Goal: Information Seeking & Learning: Learn about a topic

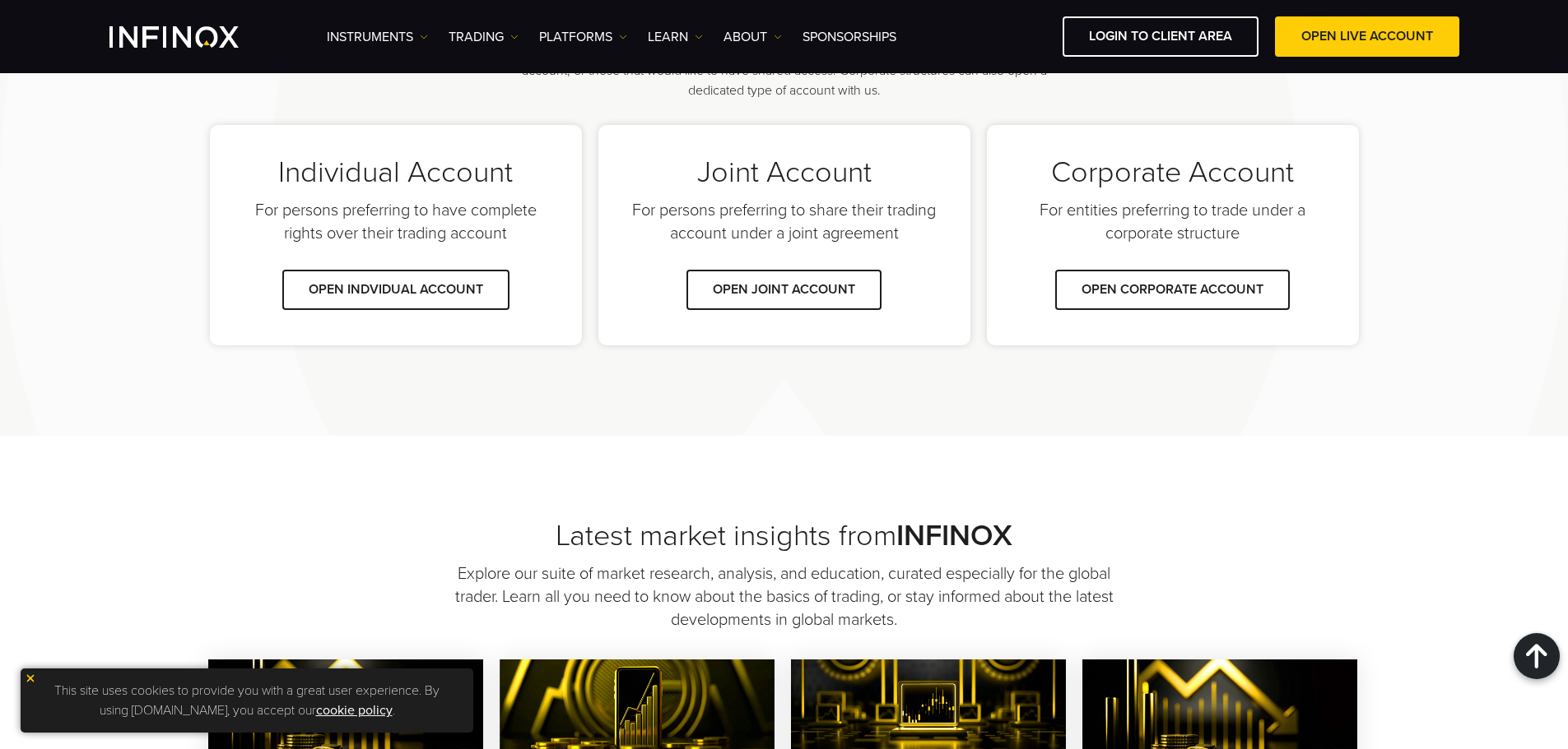
scroll to position [1164, 0]
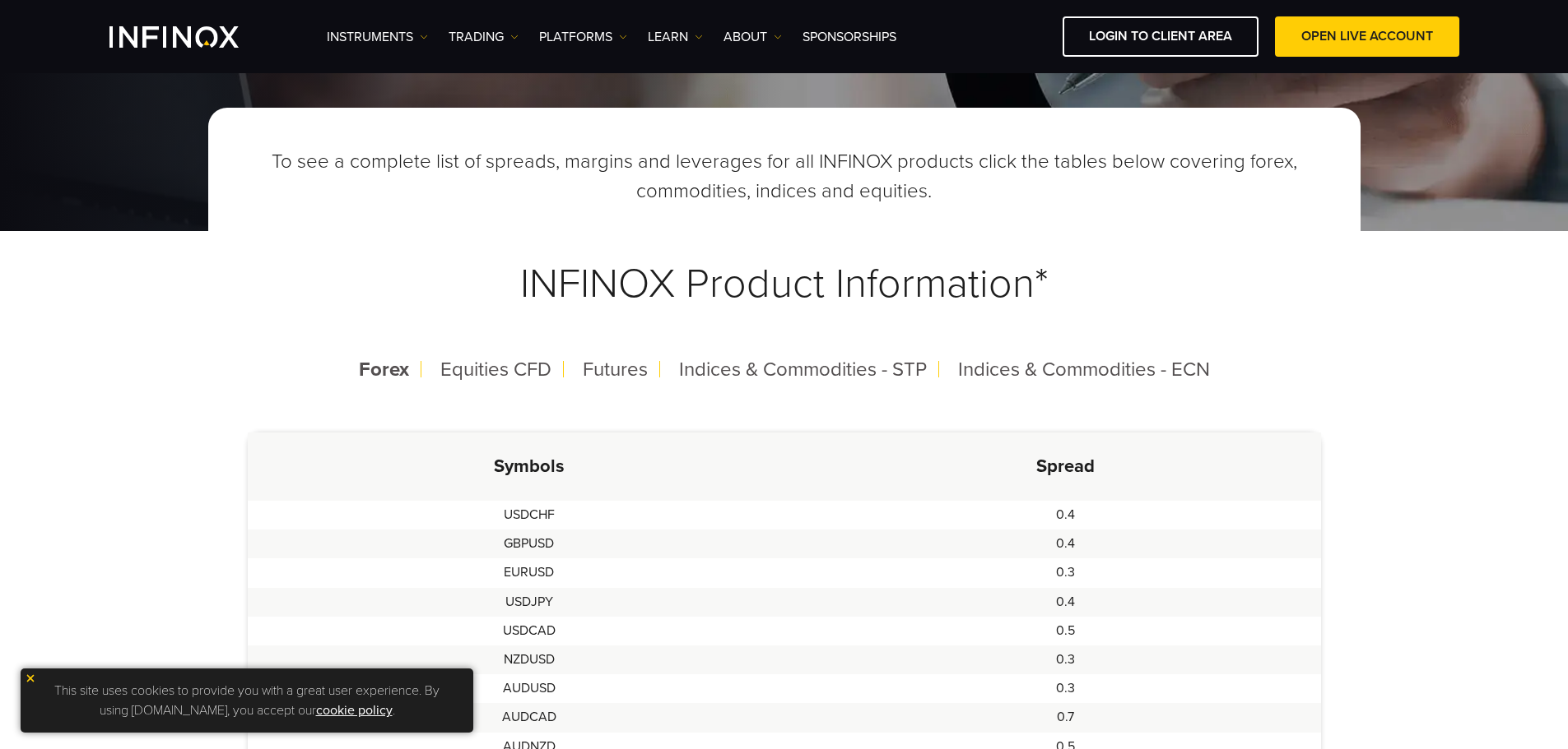
scroll to position [82, 0]
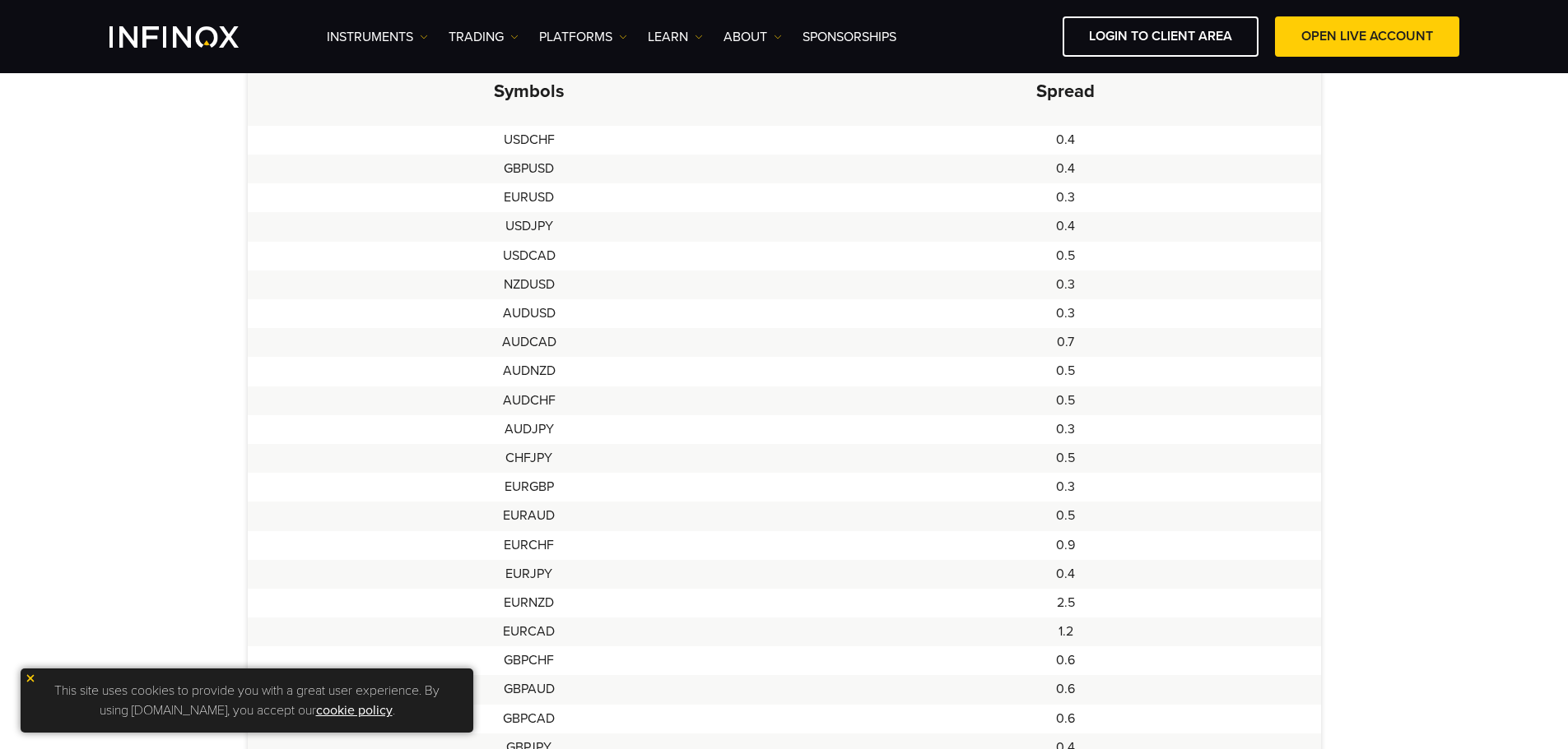
scroll to position [740, 0]
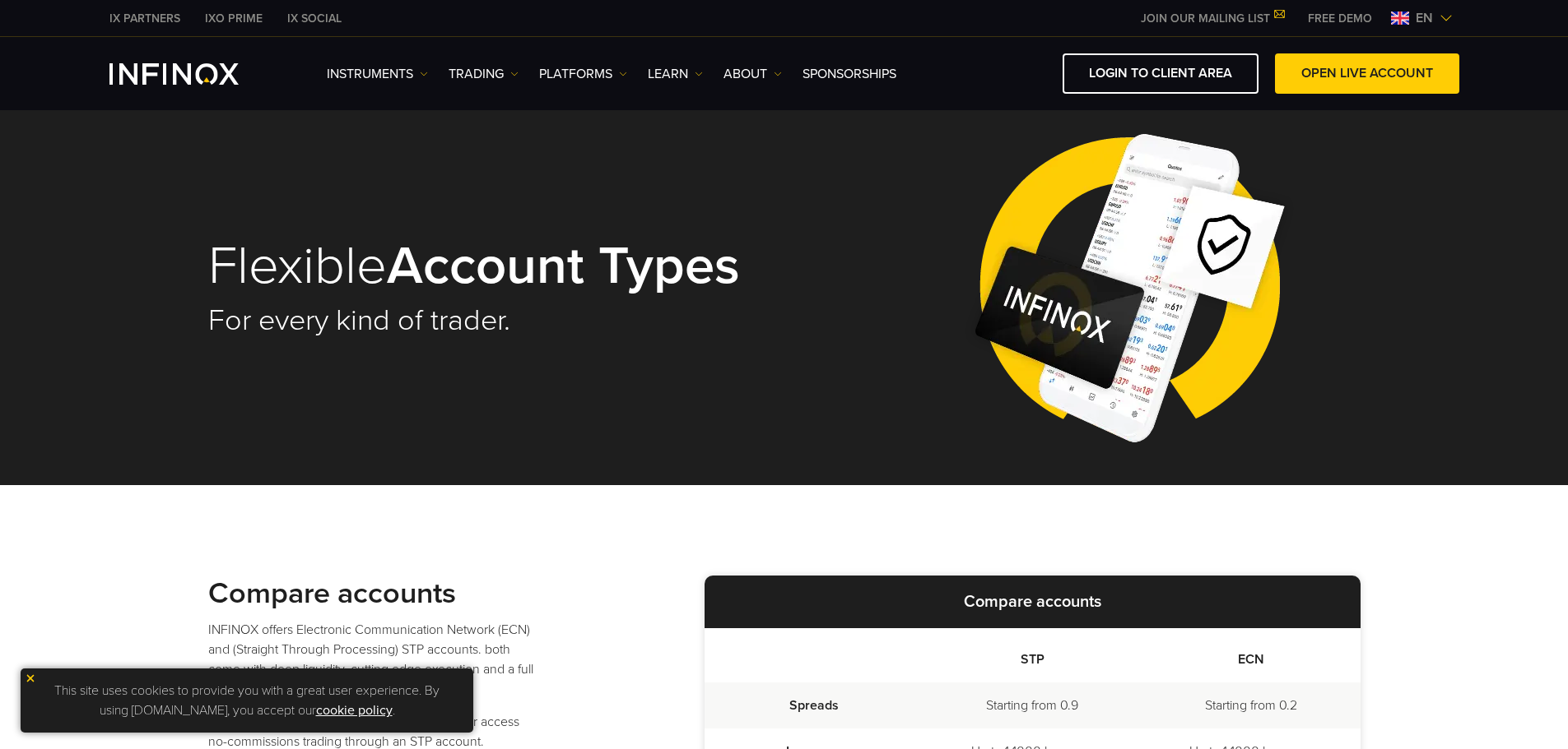
click at [1455, 13] on div "en" at bounding box center [1421, 18] width 75 height 19
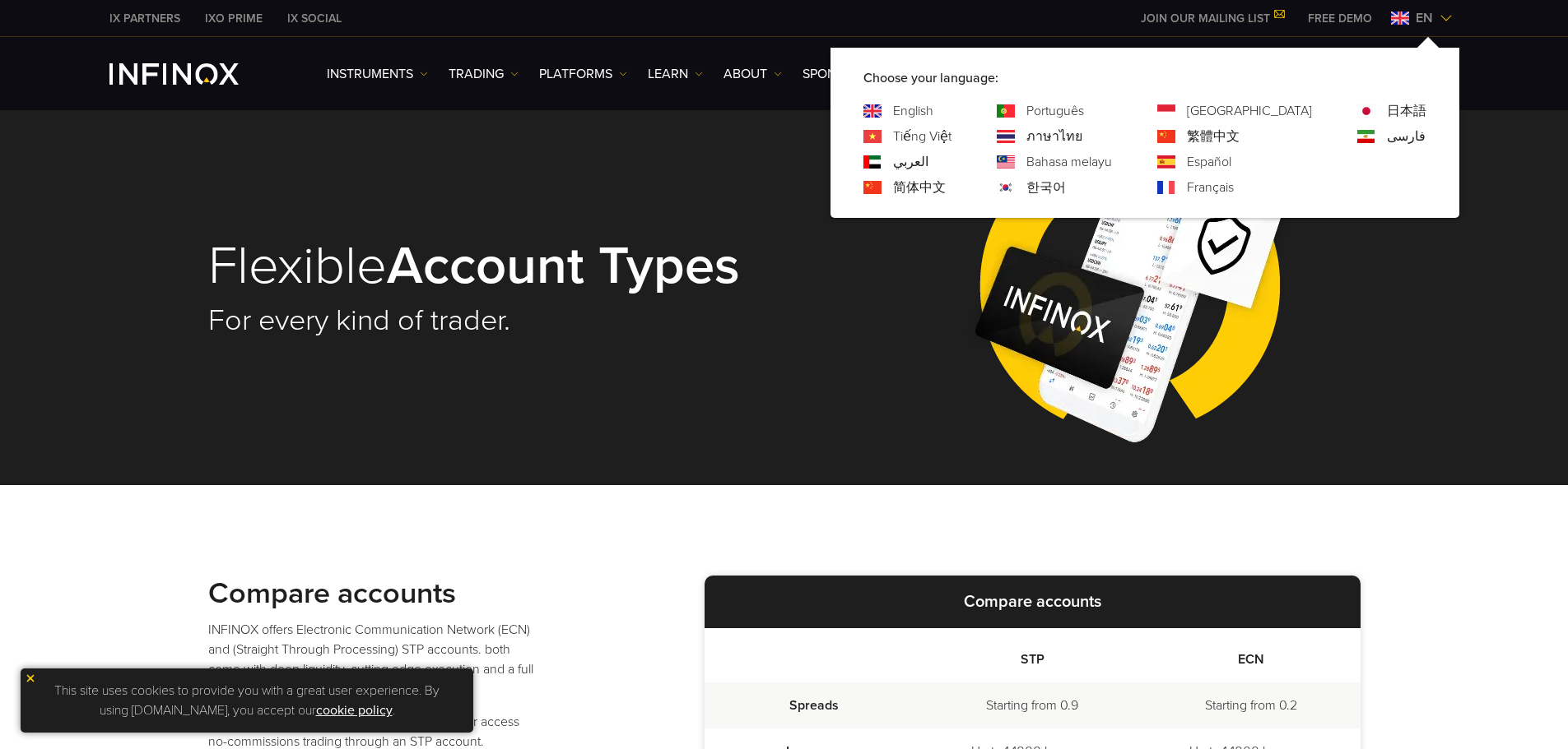
click at [1084, 113] on link "Português" at bounding box center [1055, 111] width 58 height 19
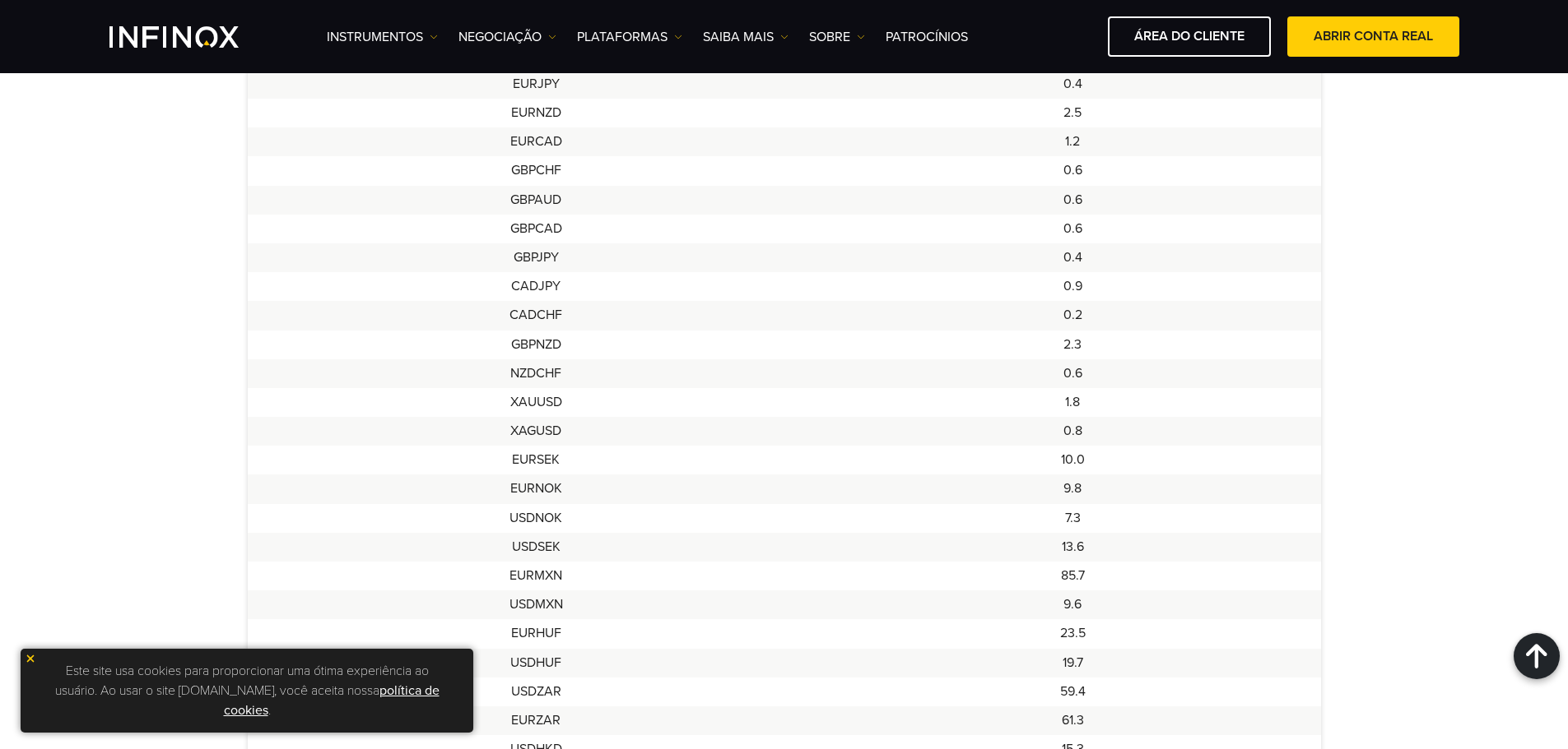
scroll to position [1069, 0]
